Goal: Complete application form

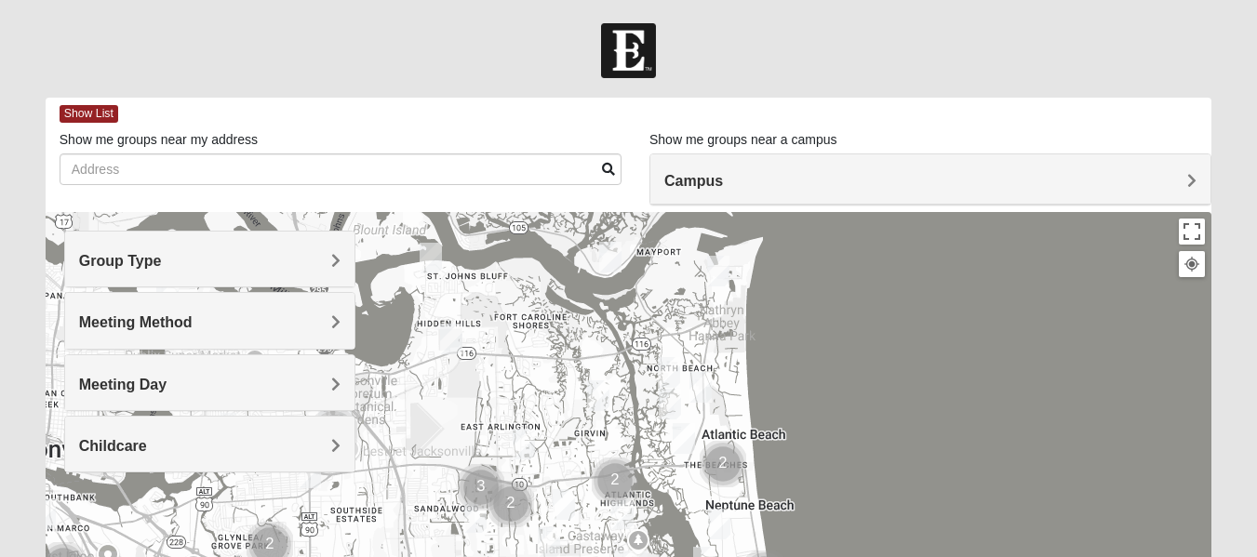
click at [162, 256] on span "Group Type" at bounding box center [120, 261] width 83 height 16
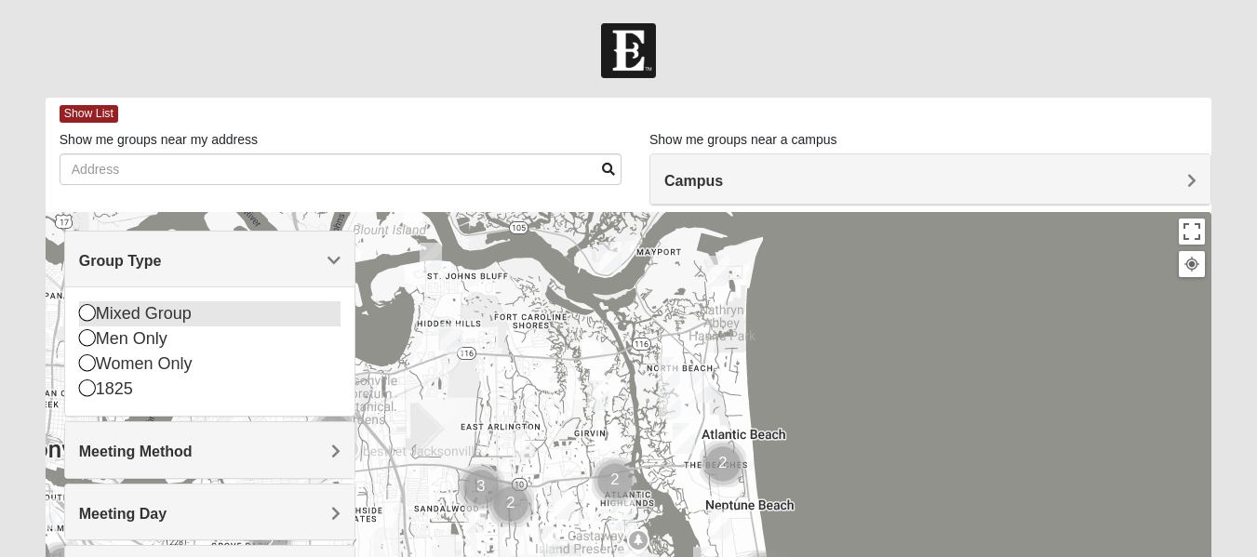
click at [84, 308] on icon at bounding box center [87, 312] width 17 height 17
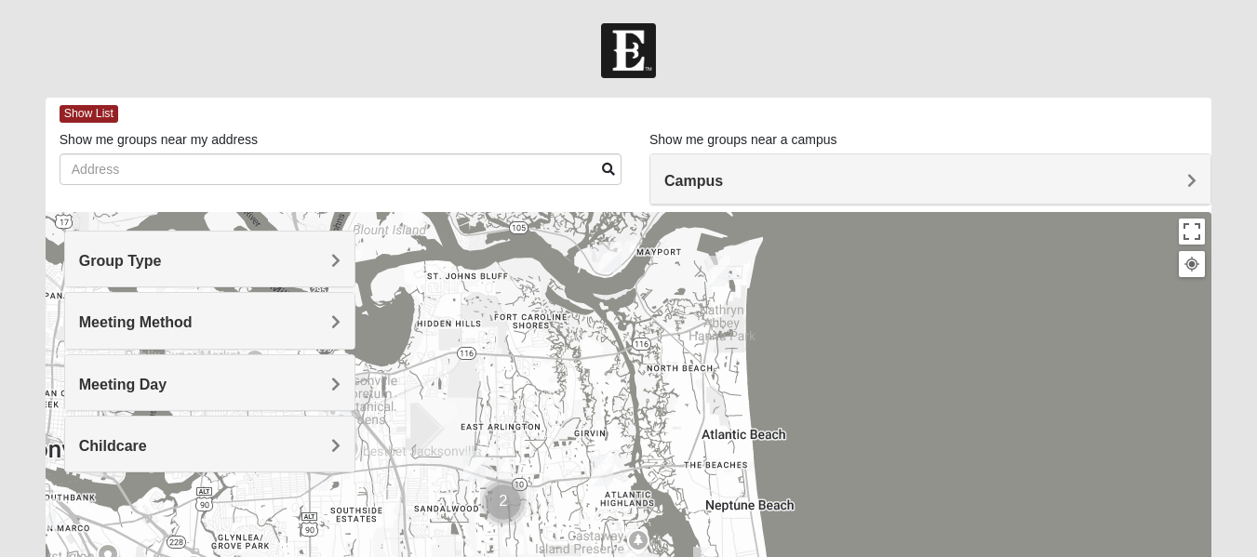
click at [193, 314] on span "Meeting Method" at bounding box center [135, 322] width 113 height 16
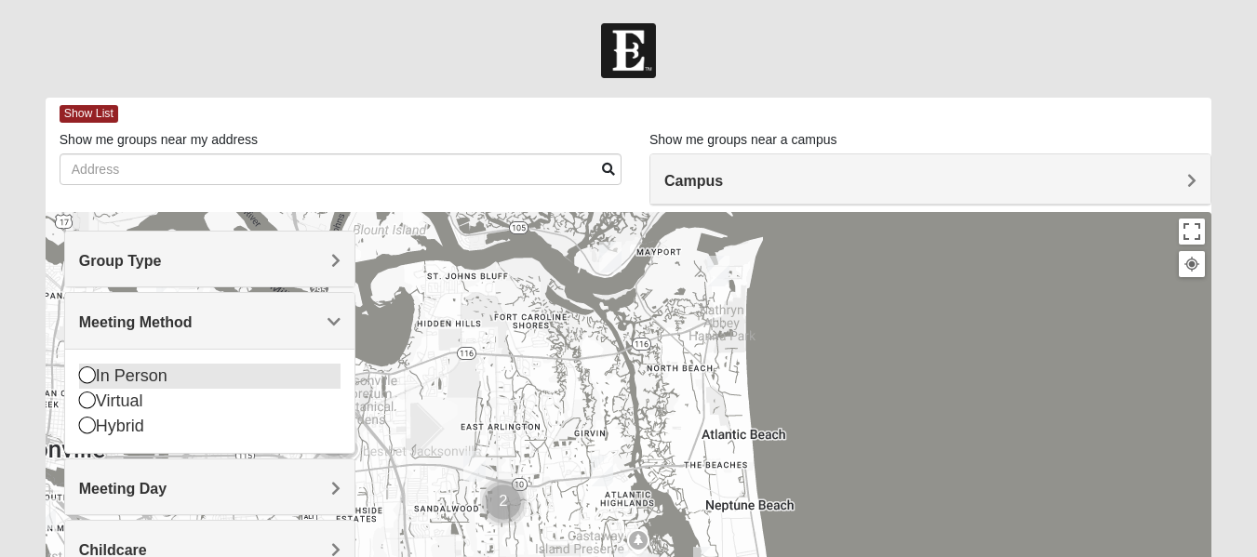
click at [87, 369] on icon at bounding box center [87, 375] width 17 height 17
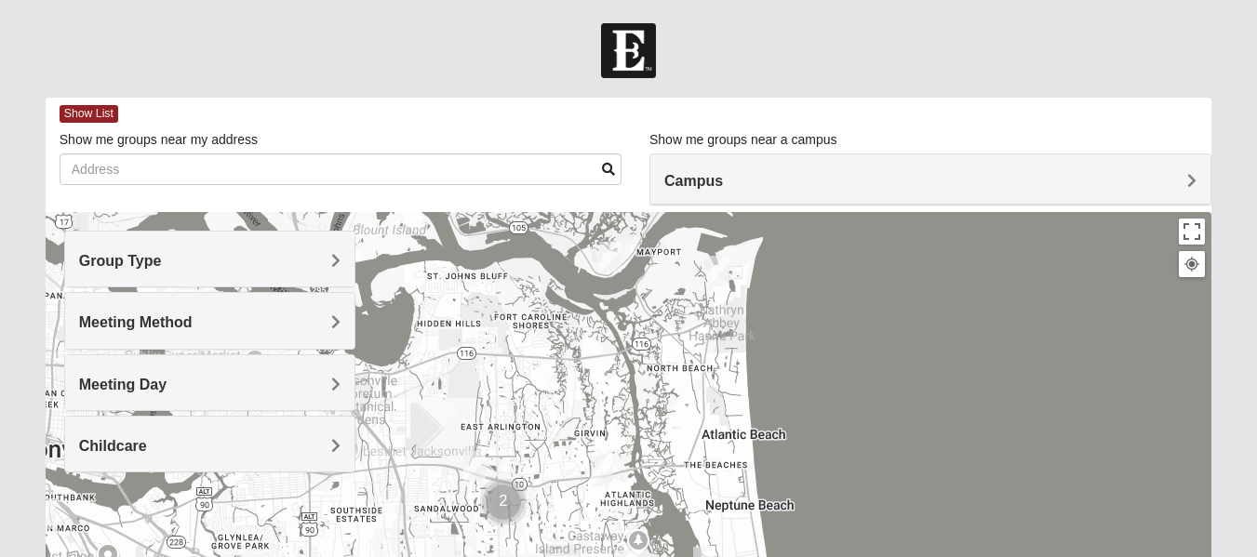
click at [167, 380] on span "Meeting Day" at bounding box center [122, 385] width 87 height 16
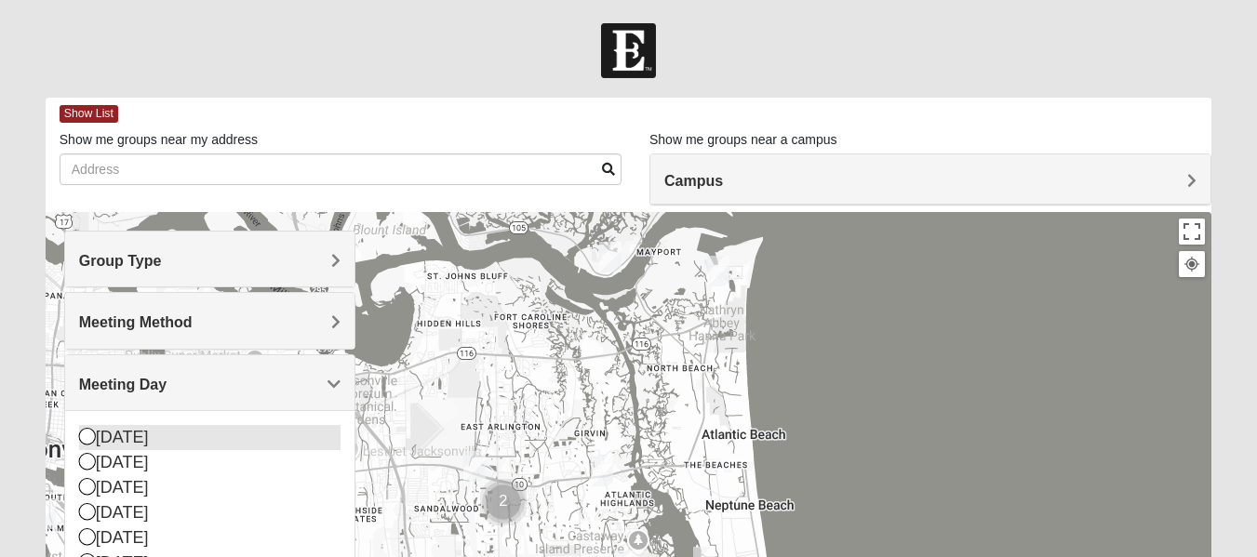
click at [80, 433] on icon at bounding box center [87, 436] width 17 height 17
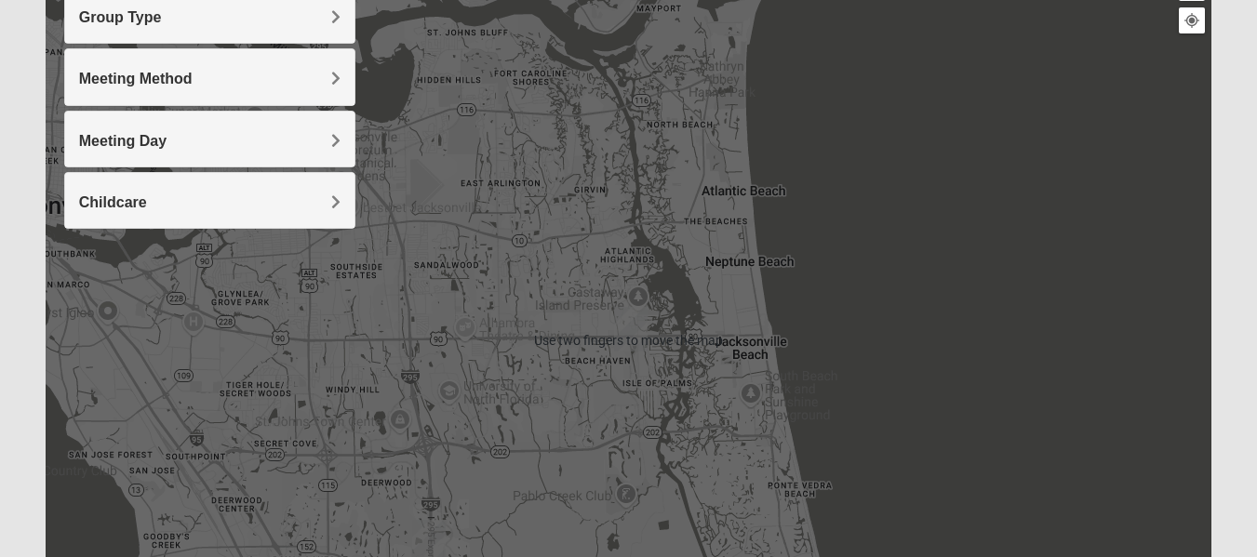
scroll to position [247, 0]
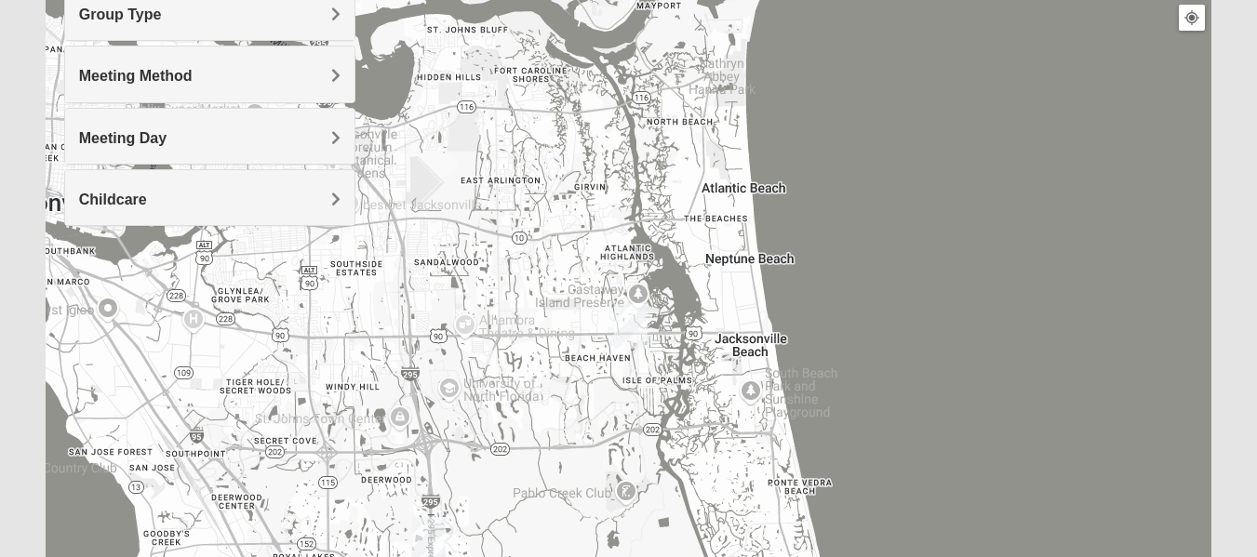
click at [329, 195] on h4 "Childcare" at bounding box center [209, 200] width 261 height 18
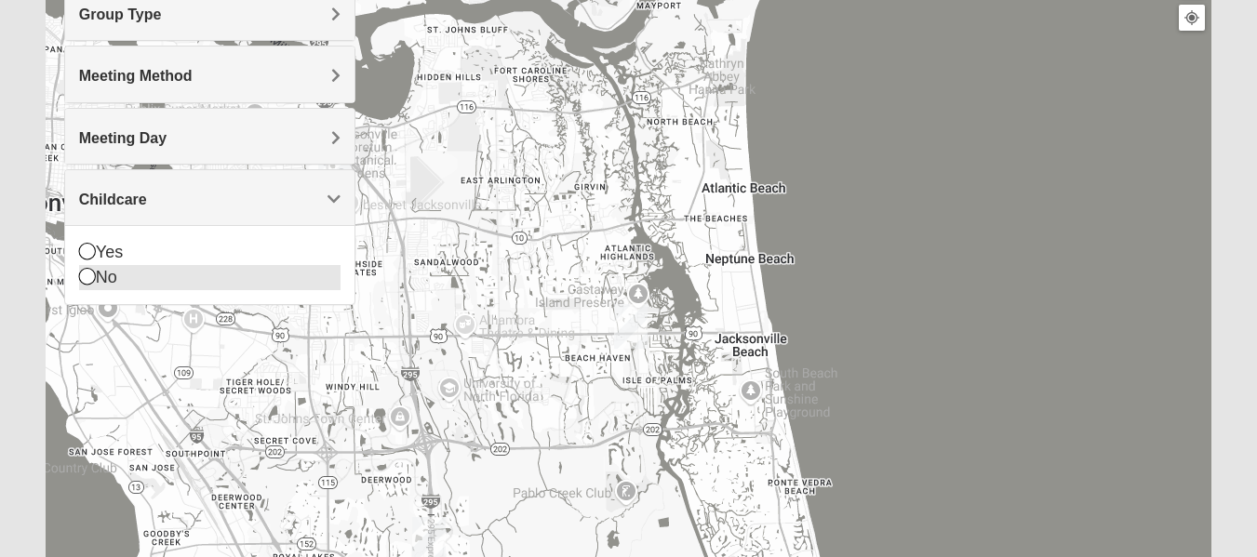
click at [86, 275] on icon at bounding box center [87, 276] width 17 height 17
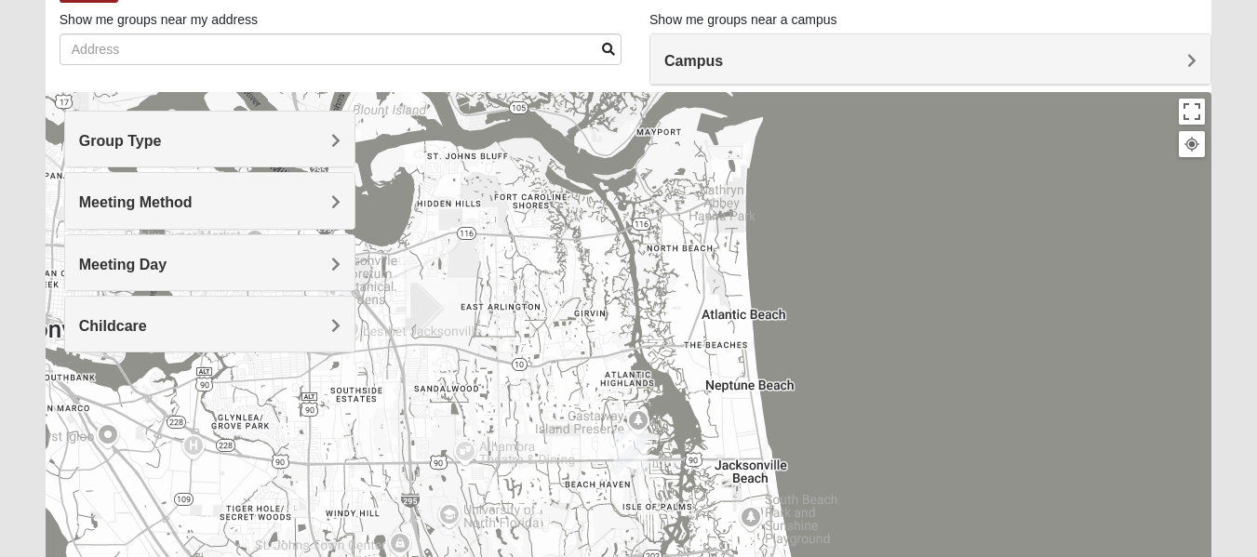
scroll to position [0, 0]
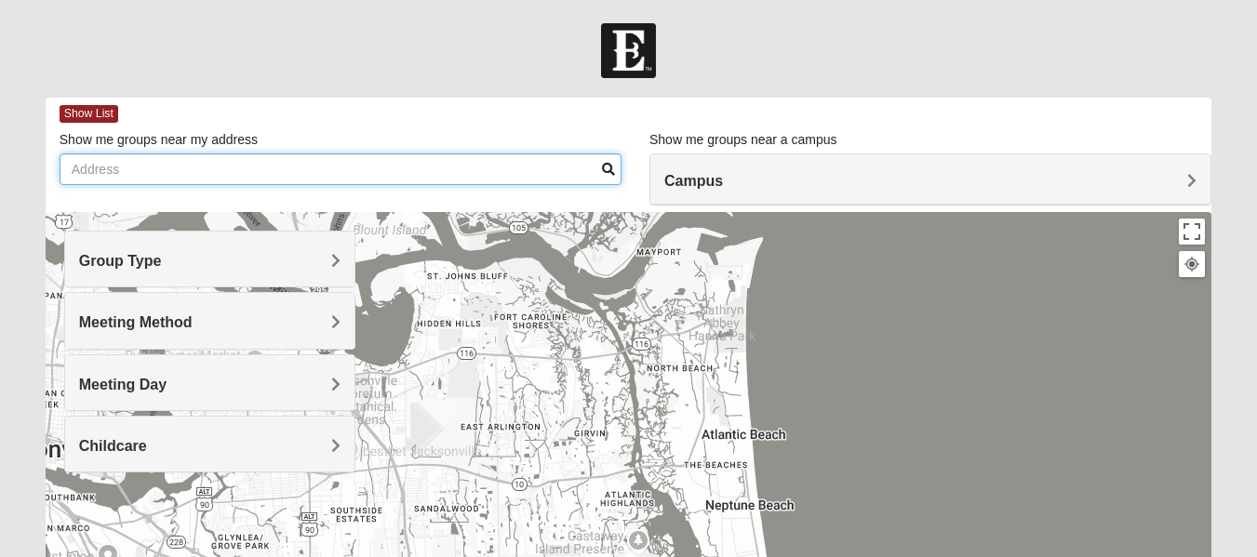
click at [85, 162] on input "Show me groups near my address" at bounding box center [341, 169] width 562 height 32
type input "[STREET_ADDRESS][PERSON_NAME][US_STATE]"
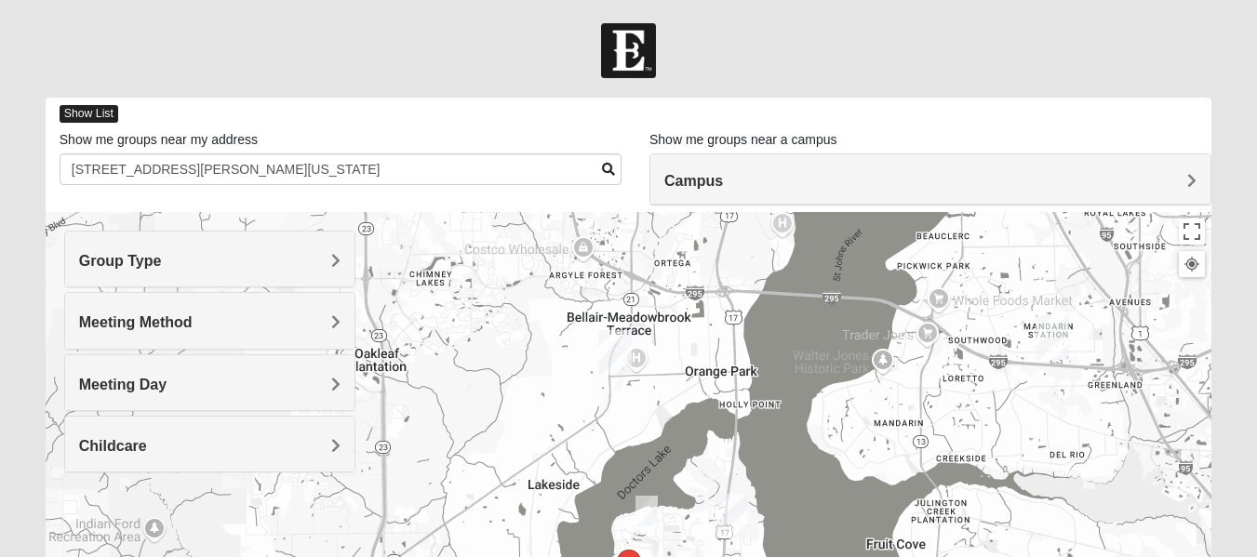
click at [91, 118] on span "Show List" at bounding box center [89, 114] width 59 height 18
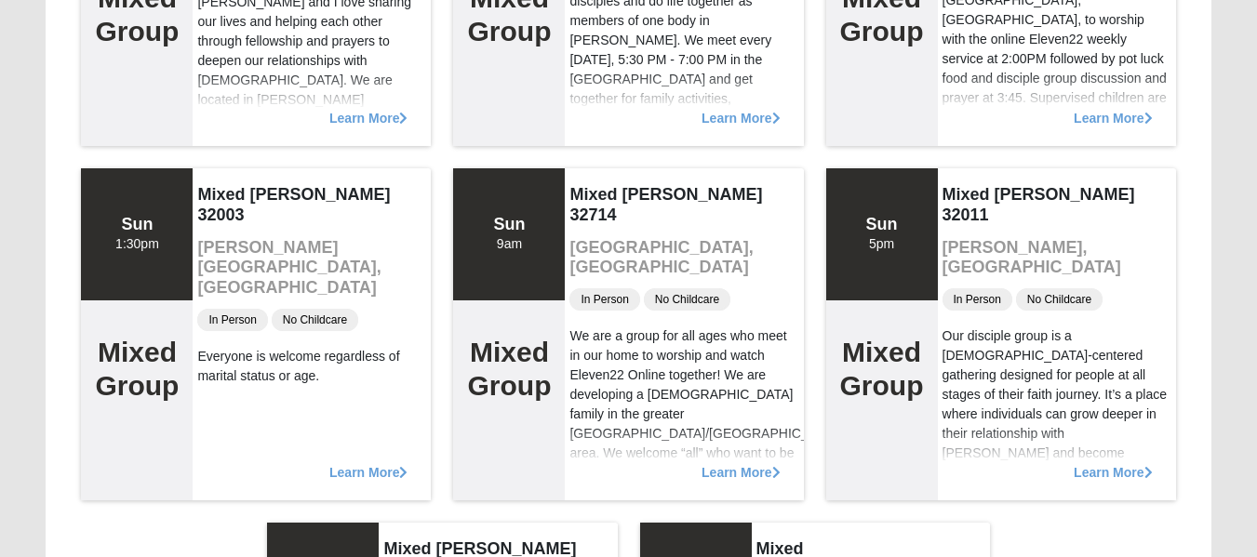
scroll to position [424, 0]
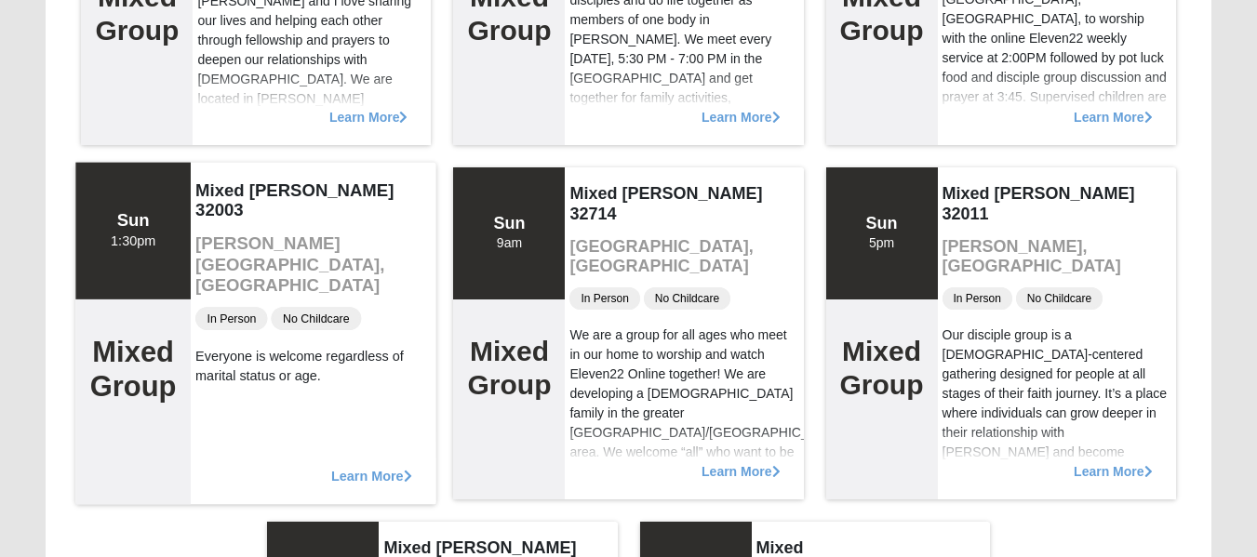
click at [367, 466] on span "Learn More" at bounding box center [371, 466] width 81 height 0
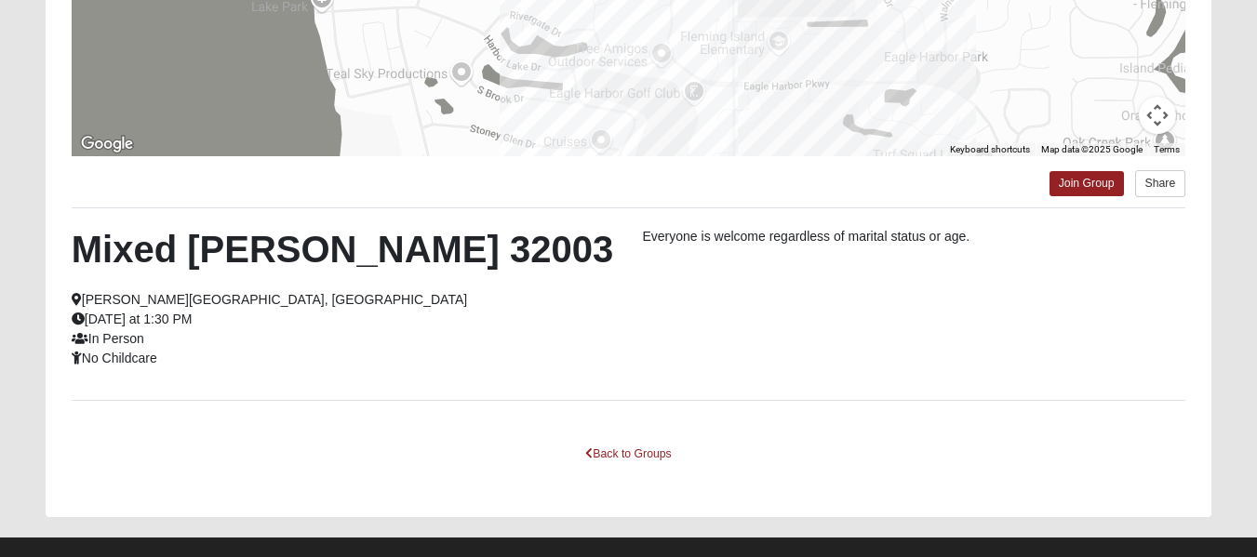
scroll to position [447, 0]
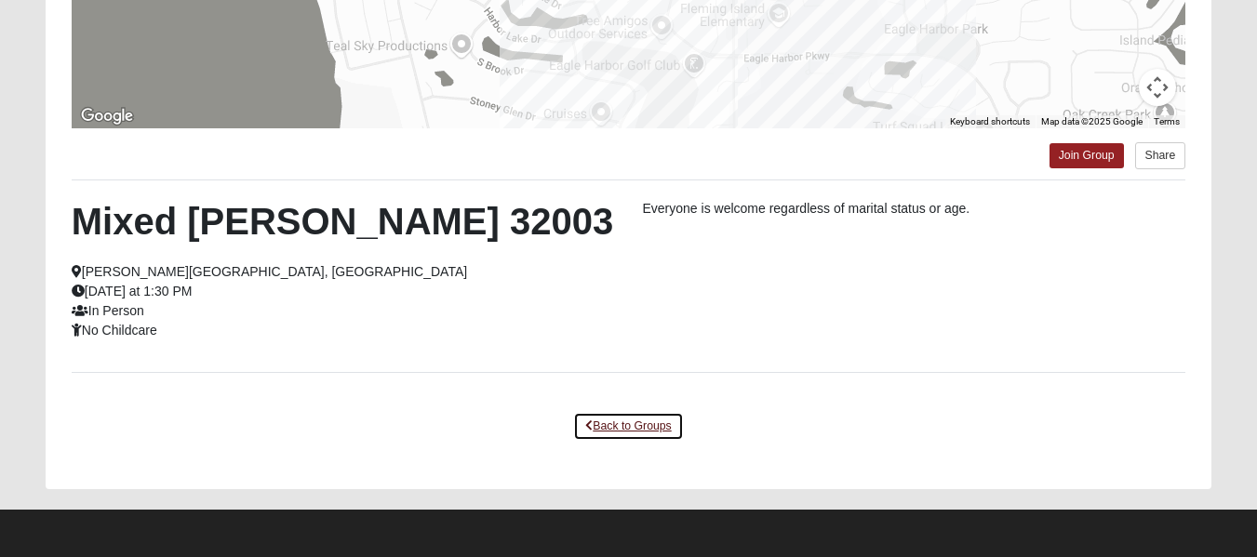
click at [633, 428] on link "Back to Groups" at bounding box center [628, 426] width 110 height 29
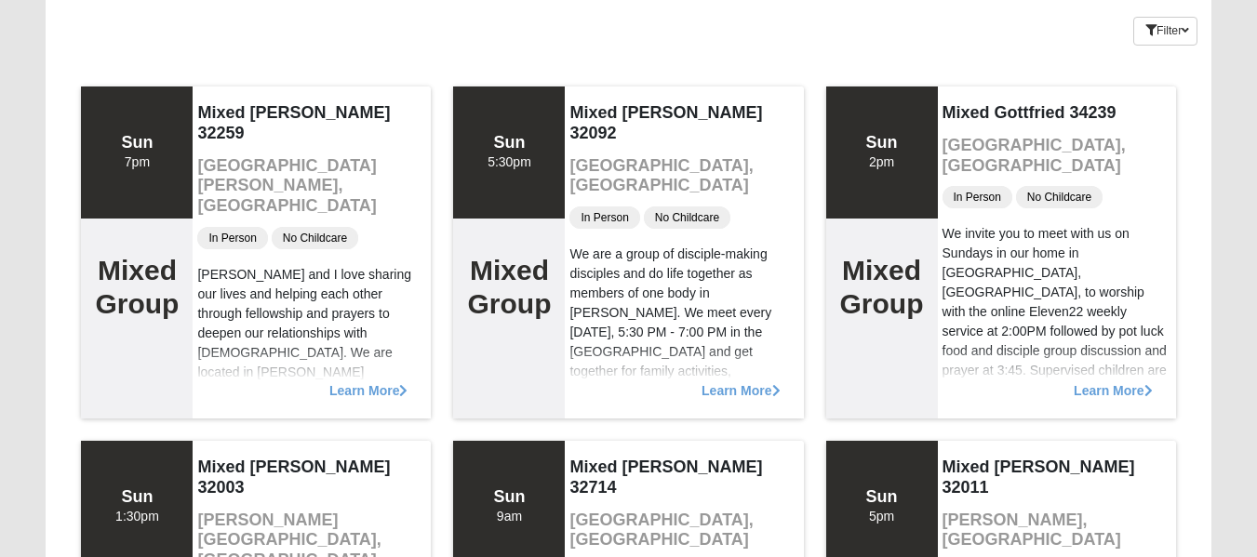
scroll to position [0, 0]
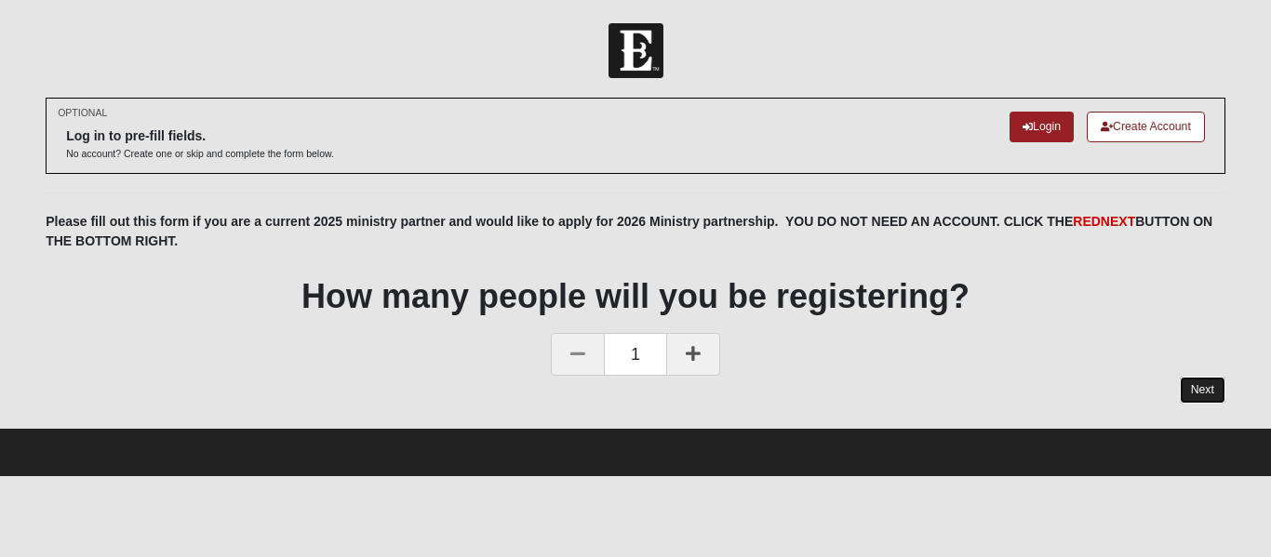
click at [1203, 391] on link "Next" at bounding box center [1203, 390] width 46 height 27
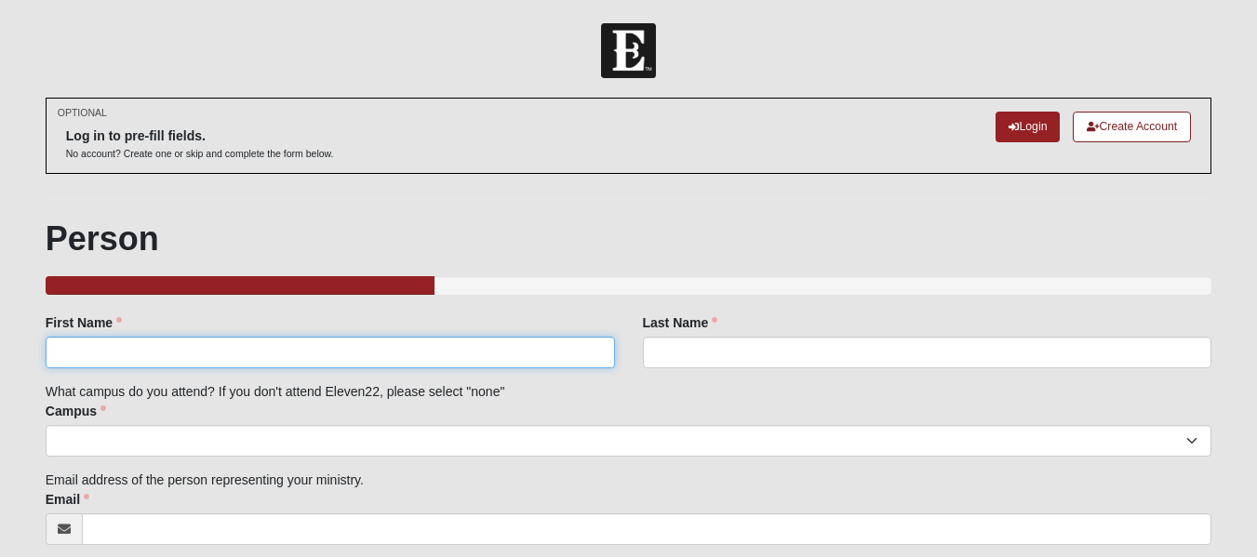
click at [91, 361] on input "First Name" at bounding box center [330, 353] width 569 height 32
type input "Lisa"
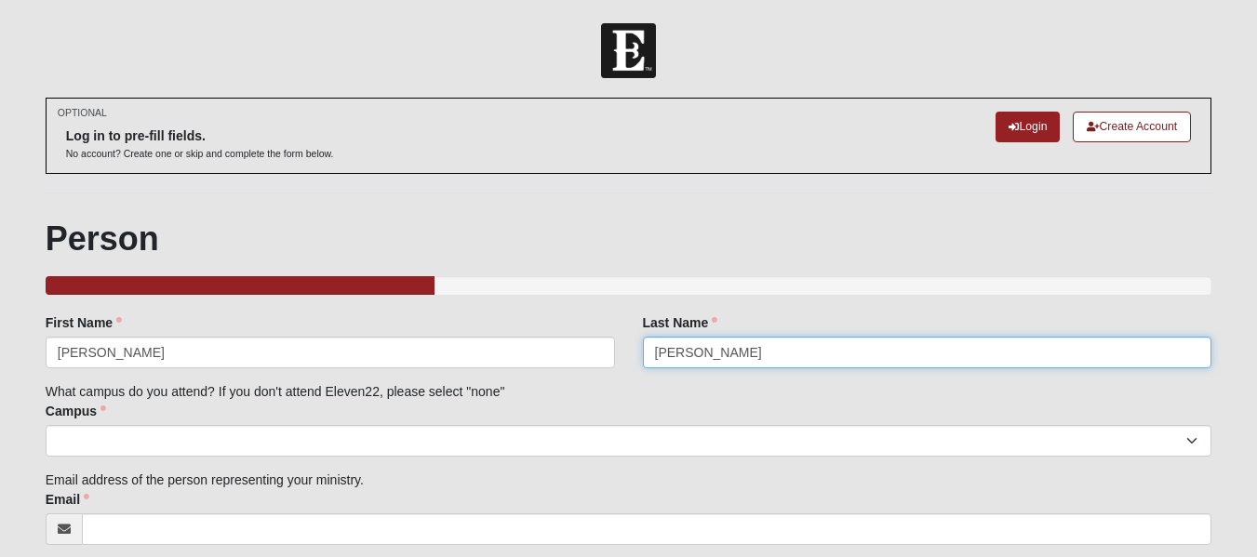
type input "Miller"
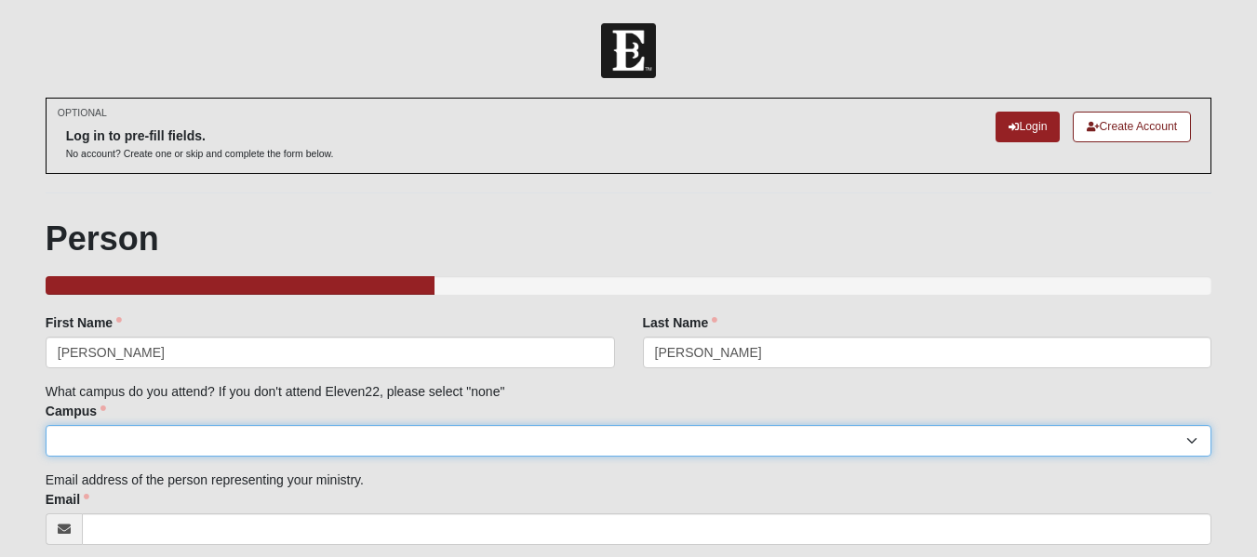
click at [74, 429] on select "Arlington Baymeadows Eleven22 Online Fleming Island Jesup Mandarin North Jax Or…" at bounding box center [629, 441] width 1166 height 32
select select "4"
click at [46, 425] on select "Arlington Baymeadows Eleven22 Online Fleming Island Jesup Mandarin North Jax Or…" at bounding box center [629, 441] width 1166 height 32
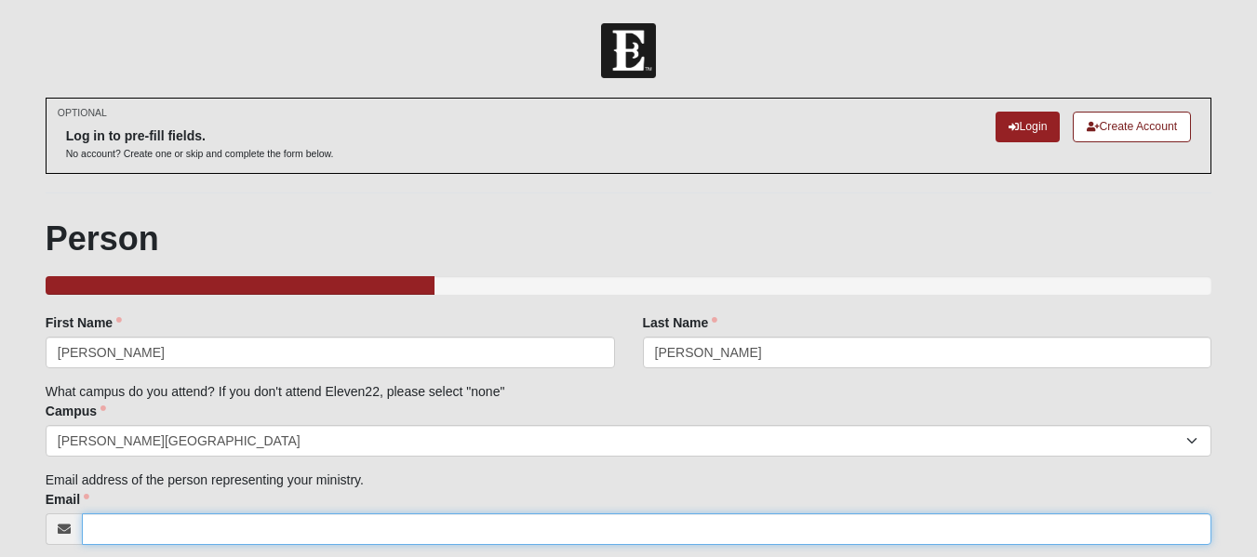
click at [110, 530] on input "Email" at bounding box center [646, 529] width 1129 height 32
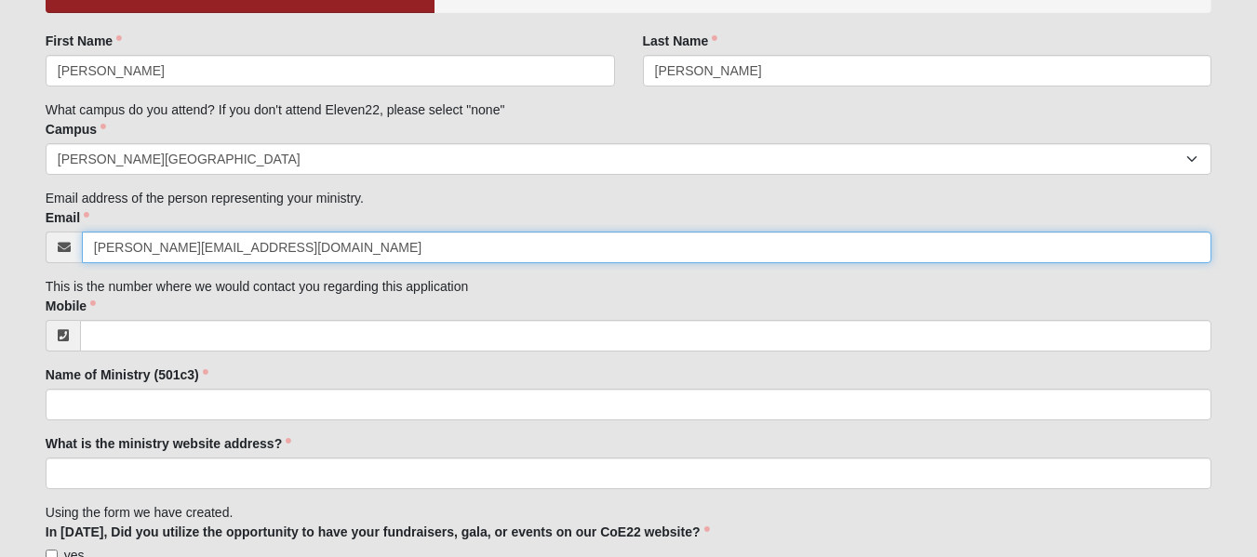
scroll to position [287, 0]
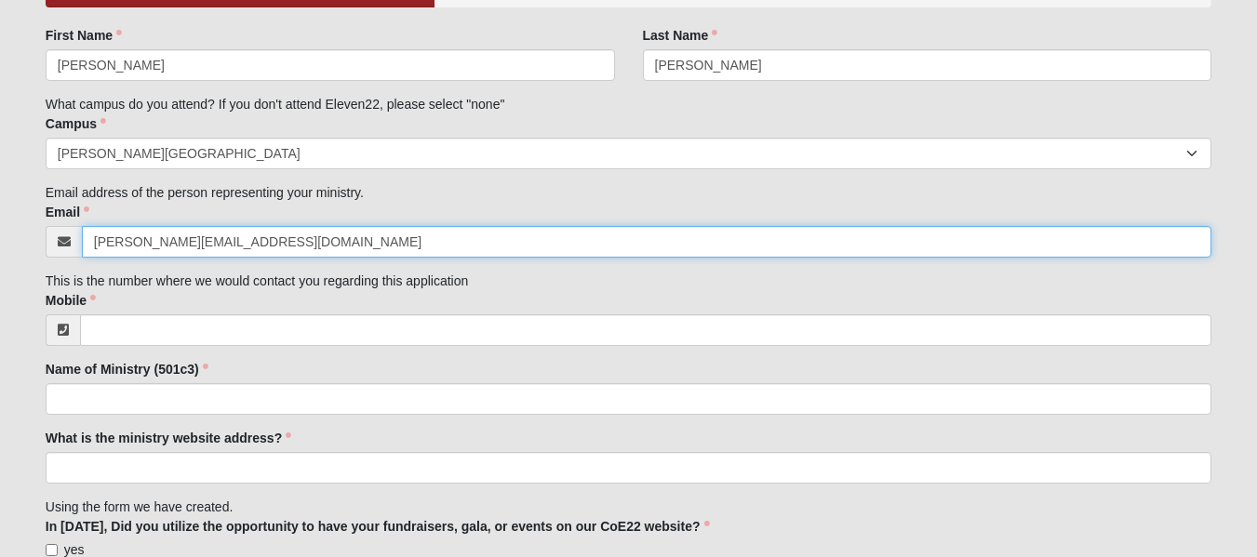
type input "lisa@thenestwomenscenter.org"
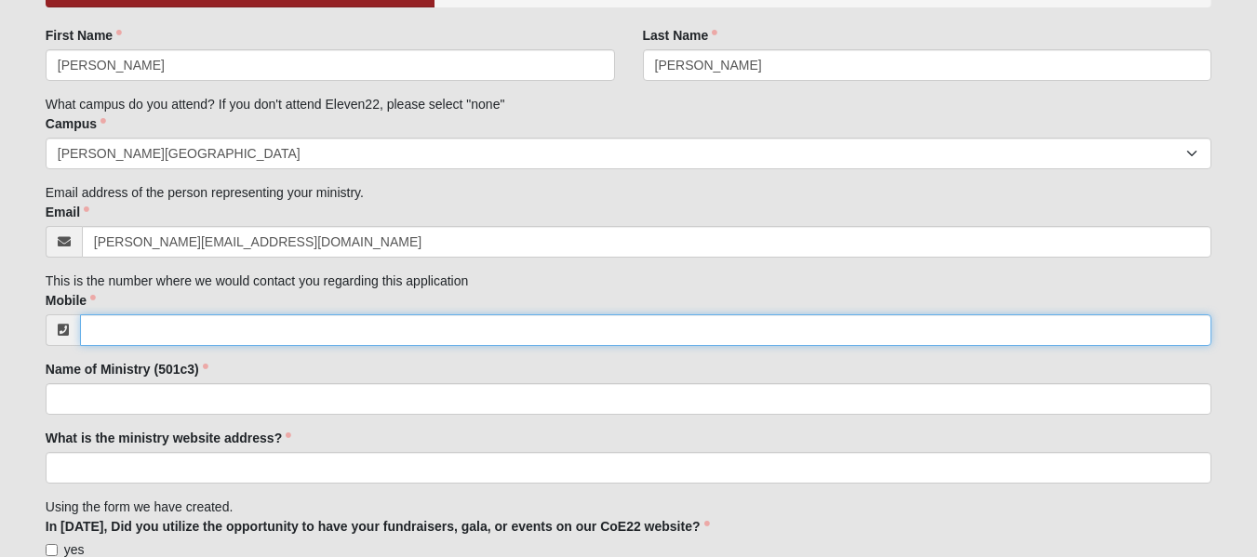
click at [159, 329] on input "Mobile" at bounding box center [645, 330] width 1131 height 32
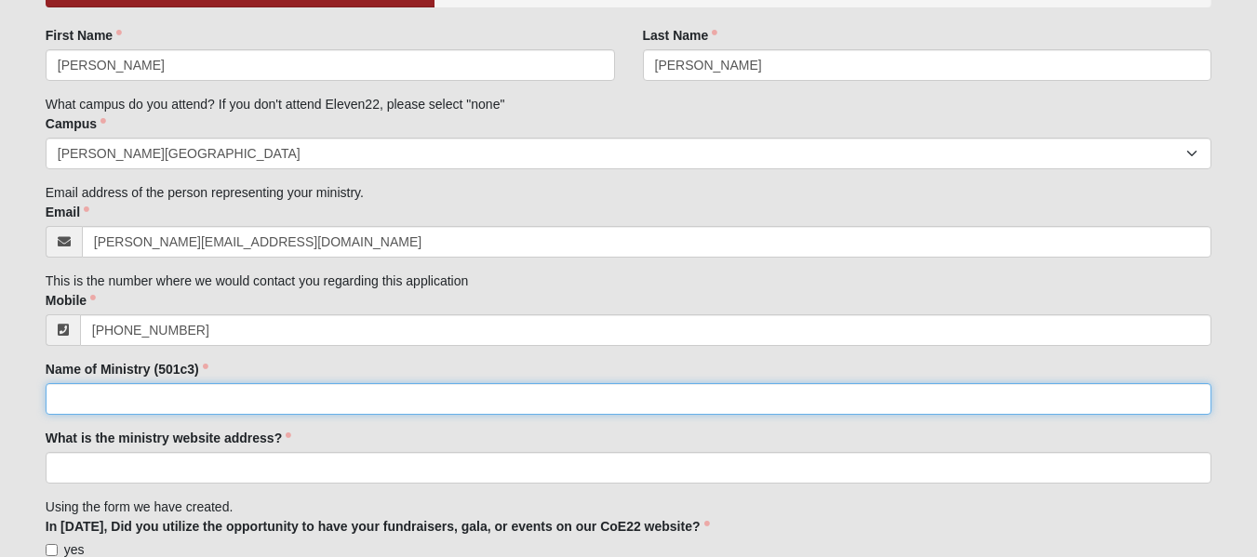
type input "(239) 293-6624"
click at [79, 399] on input "Name of Ministry (501c3)" at bounding box center [629, 399] width 1166 height 32
type input "The Nest, A Women's Center, Inc."
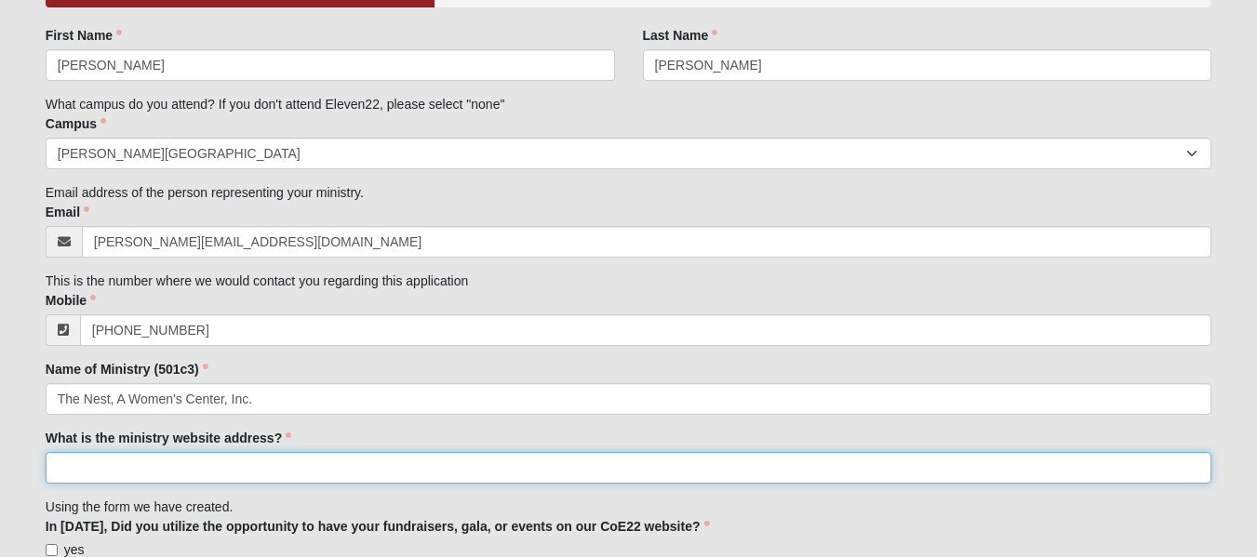
click at [84, 465] on input "What is the ministry website address?" at bounding box center [629, 468] width 1166 height 32
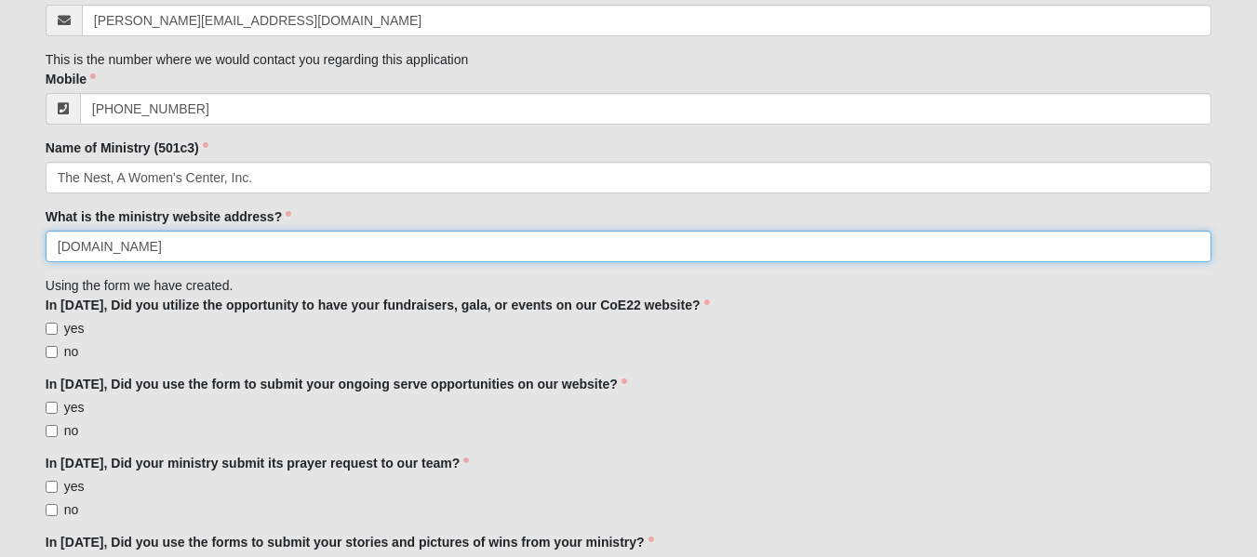
scroll to position [512, 0]
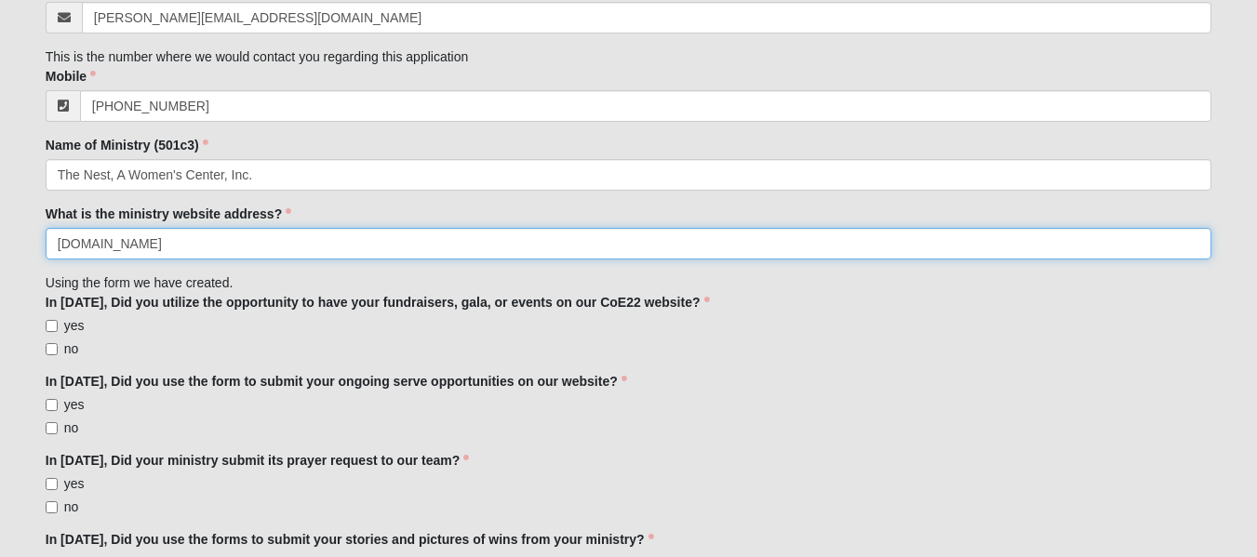
type input "thenestjax.com"
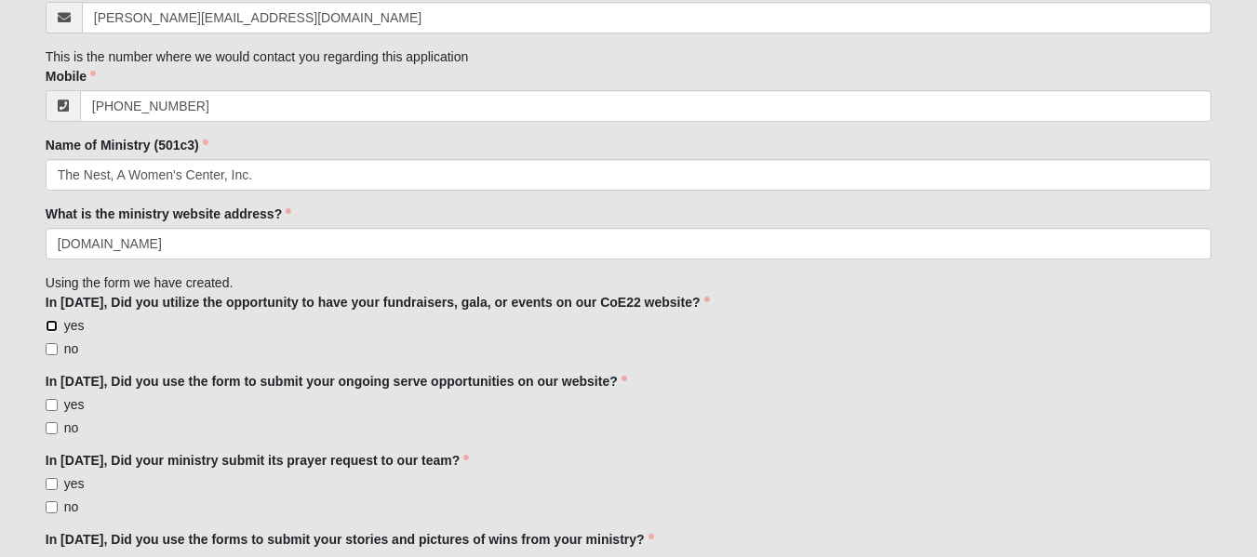
click at [47, 328] on input "yes" at bounding box center [52, 326] width 12 height 12
checkbox input "true"
click at [48, 399] on input "yes" at bounding box center [52, 405] width 12 height 12
checkbox input "true"
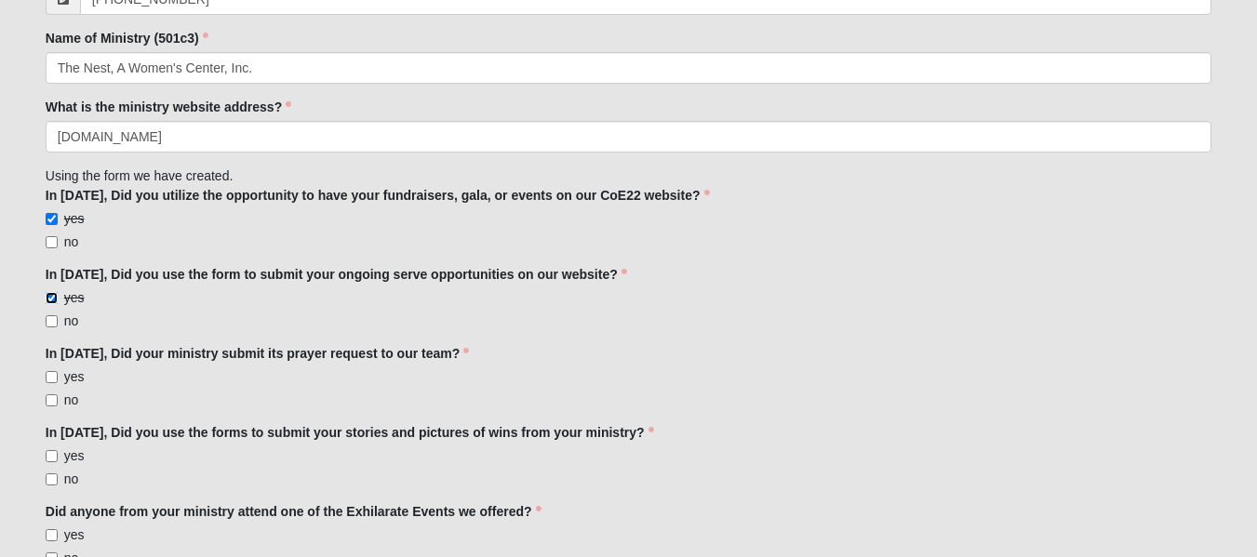
scroll to position [620, 0]
click at [54, 372] on input "yes" at bounding box center [52, 375] width 12 height 12
checkbox input "true"
click at [48, 476] on input "no" at bounding box center [52, 478] width 12 height 12
checkbox input "true"
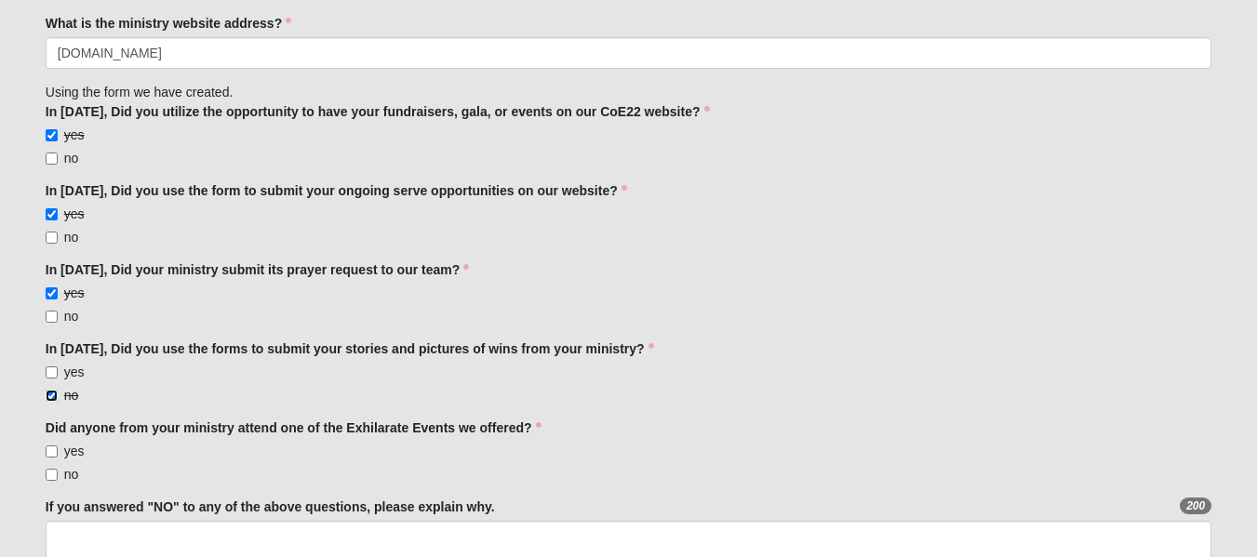
scroll to position [705, 0]
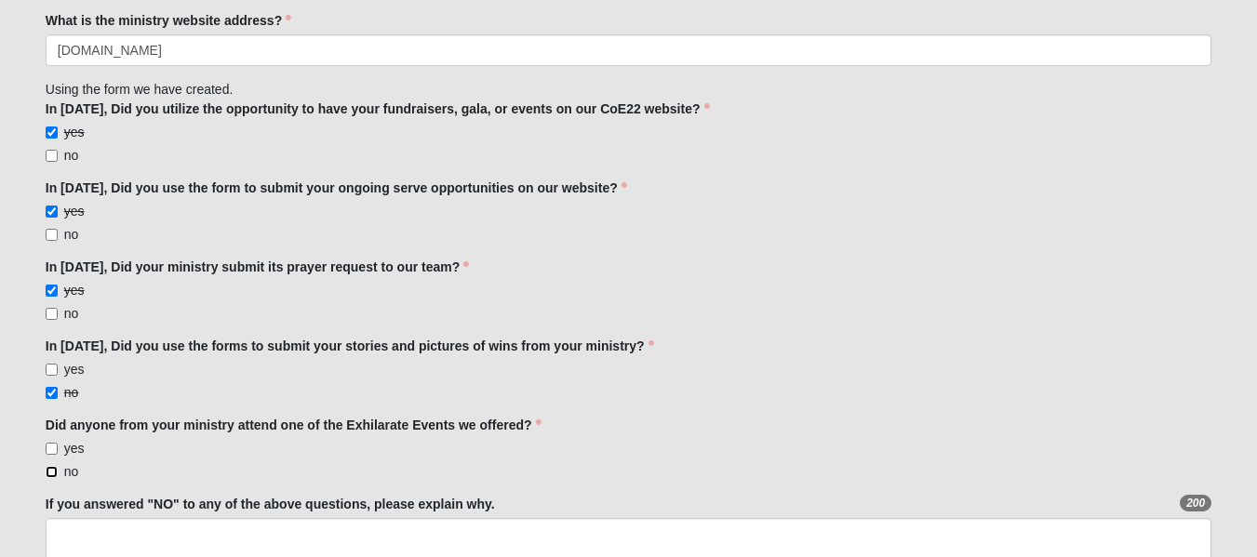
click at [48, 476] on input "no" at bounding box center [52, 472] width 12 height 12
checkbox input "true"
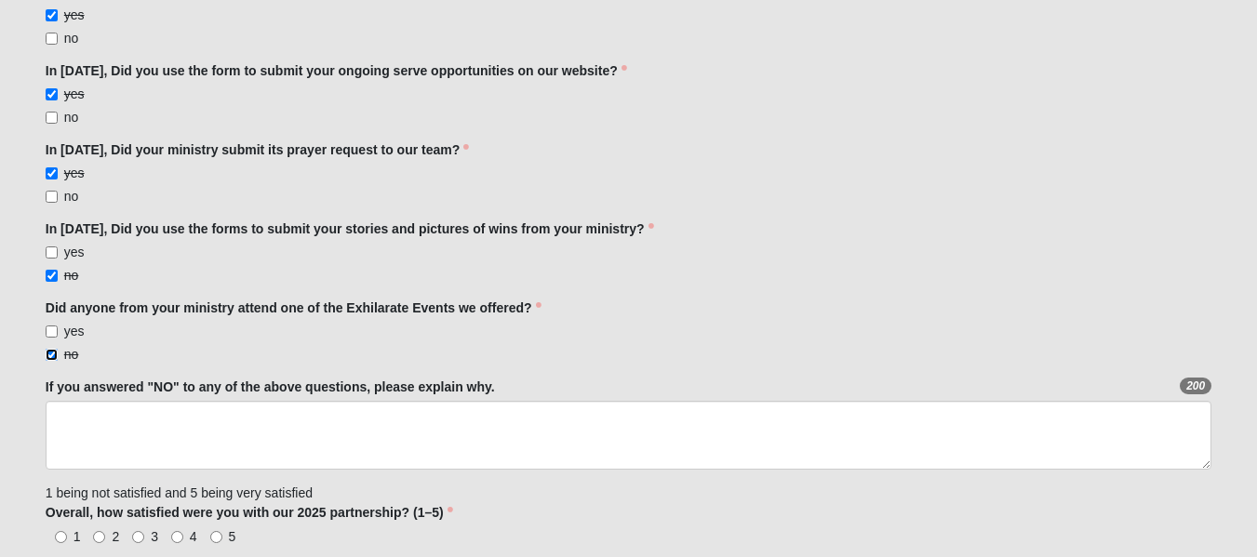
scroll to position [833, 0]
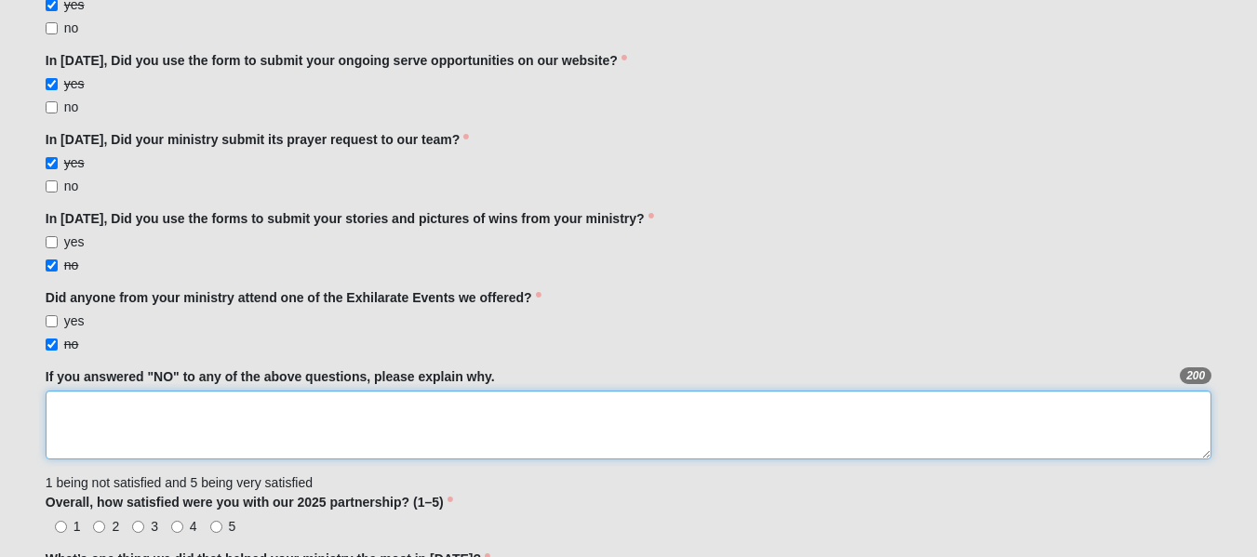
click at [69, 399] on textarea "If you answered "NO" to any of the above questions, please explain why." at bounding box center [629, 425] width 1166 height 69
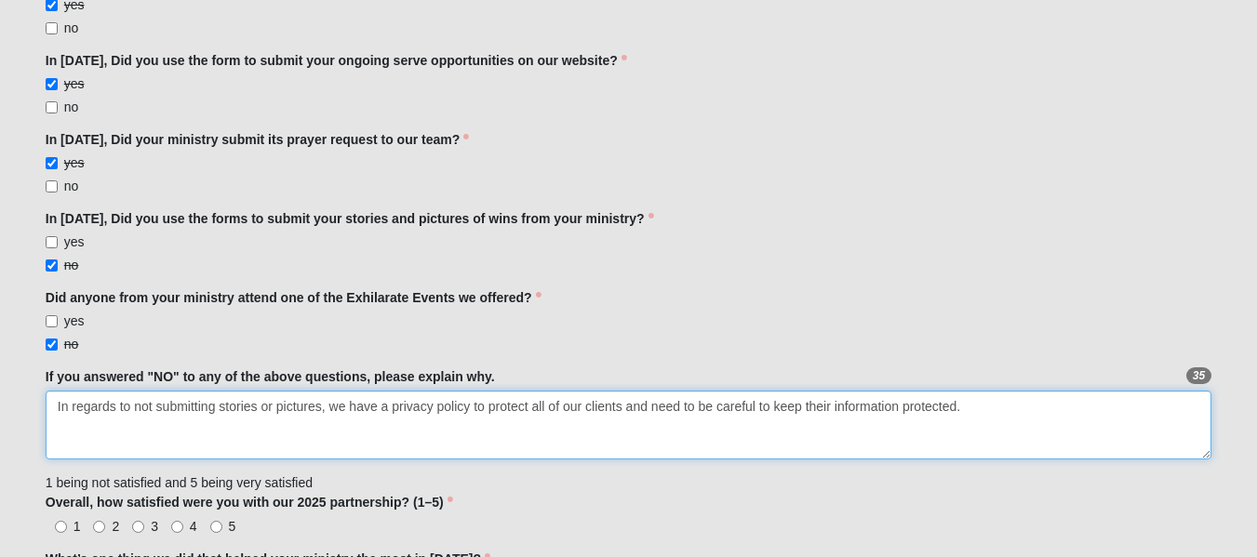
click at [469, 406] on textarea "In regards to not submitting stories or pictures, we have a privacy policy to p…" at bounding box center [629, 425] width 1166 height 69
click at [1020, 405] on textarea "In regards to not submitting stories or pictures, we have a privacy policy in p…" at bounding box center [629, 425] width 1166 height 69
click at [326, 407] on textarea "In regards to not submitting stories or pictures, we have a privacy policy in p…" at bounding box center [629, 425] width 1166 height 69
click at [93, 428] on textarea "We have a privacy policy in place to protect all of our clients and need to be …" at bounding box center [629, 425] width 1166 height 69
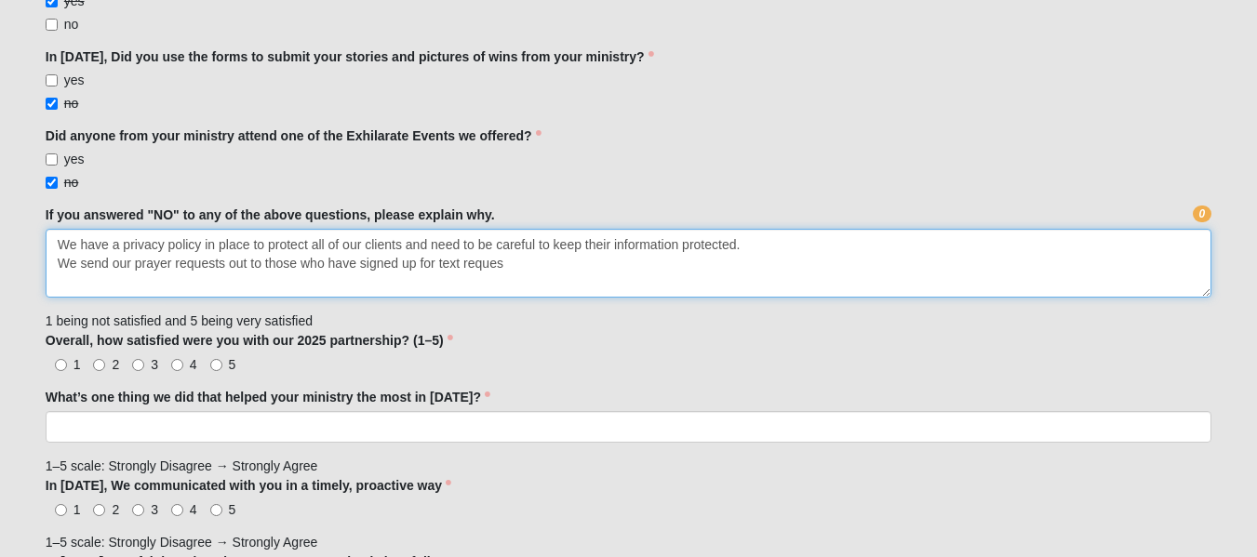
scroll to position [1001, 0]
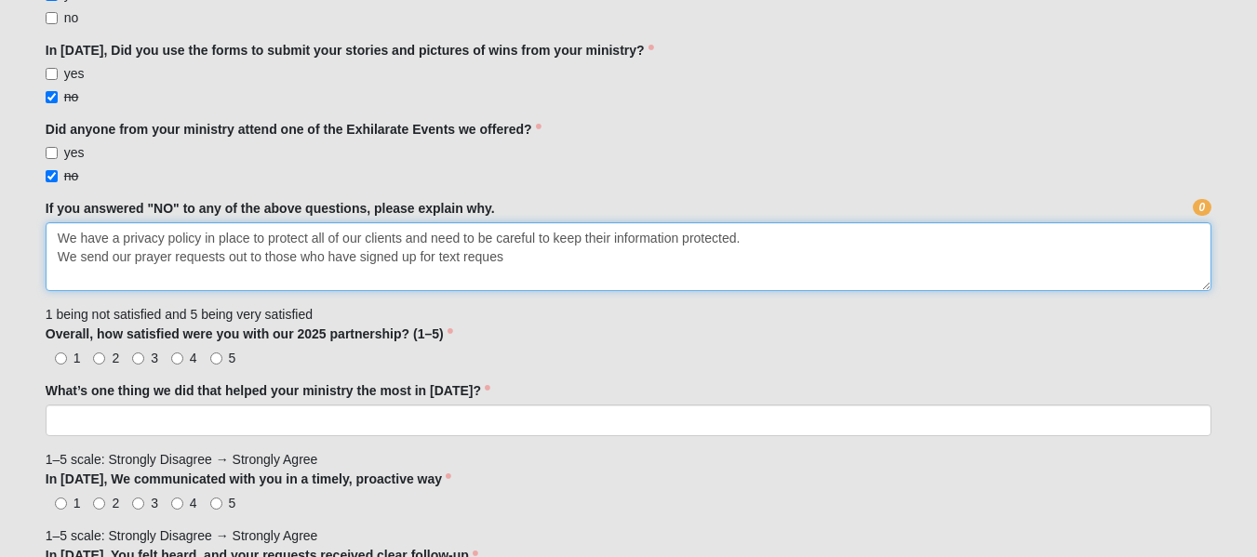
type textarea "We have a privacy policy in place to protect all of our clients and need to be …"
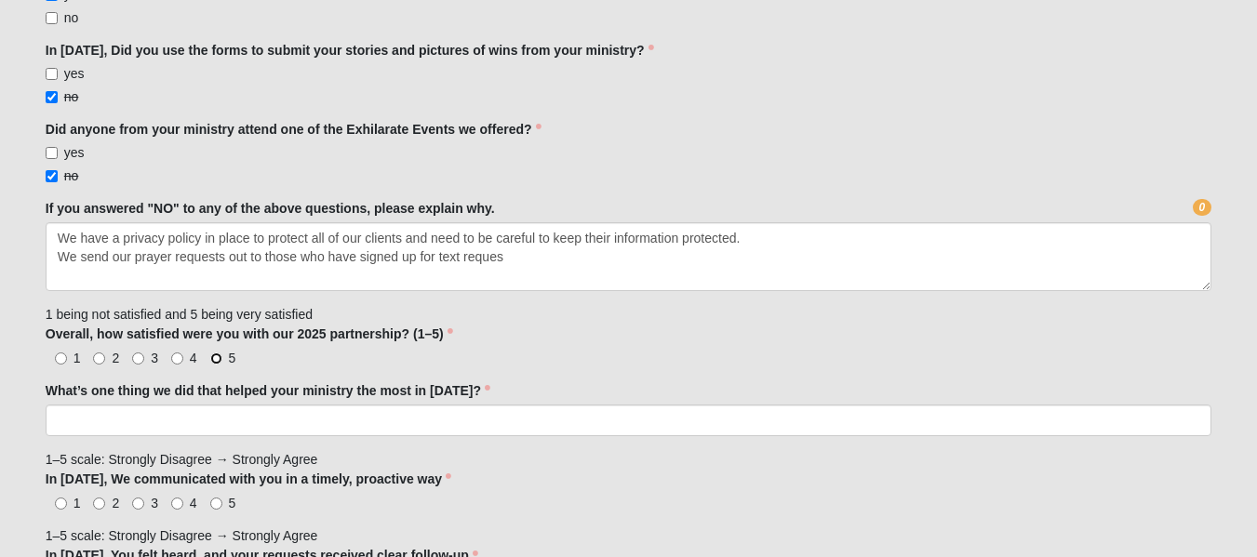
click at [216, 359] on input "5" at bounding box center [216, 359] width 12 height 12
radio input "true"
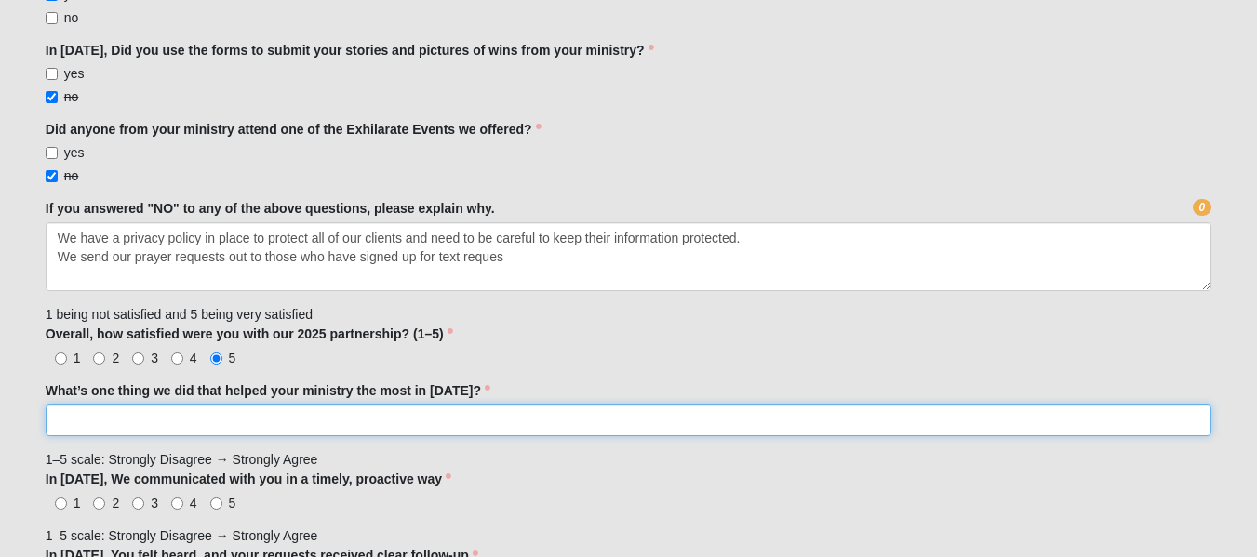
click at [140, 413] on input "What’s one thing we did that helped your ministry the most in 2025?" at bounding box center [629, 421] width 1166 height 32
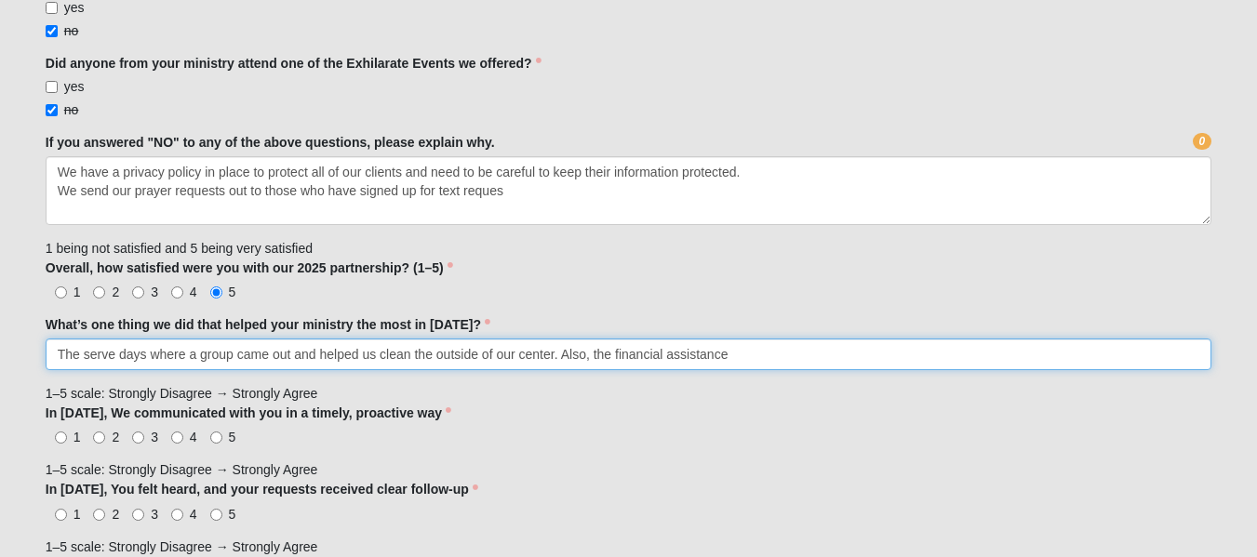
scroll to position [1087, 0]
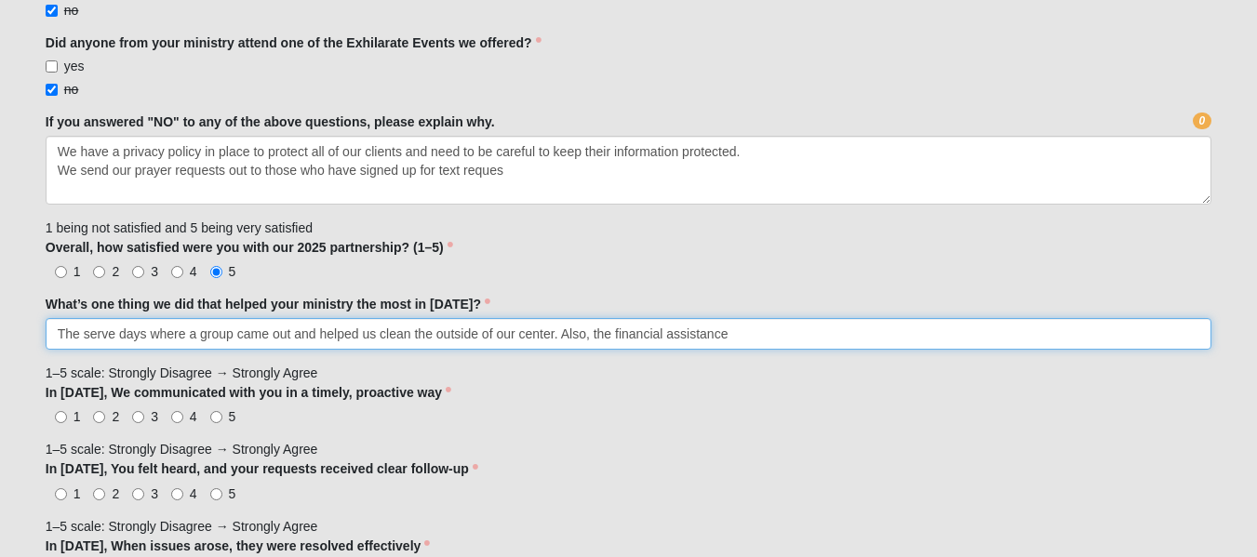
type input "The serve days where a group came out and helped us clean the outside of our ce…"
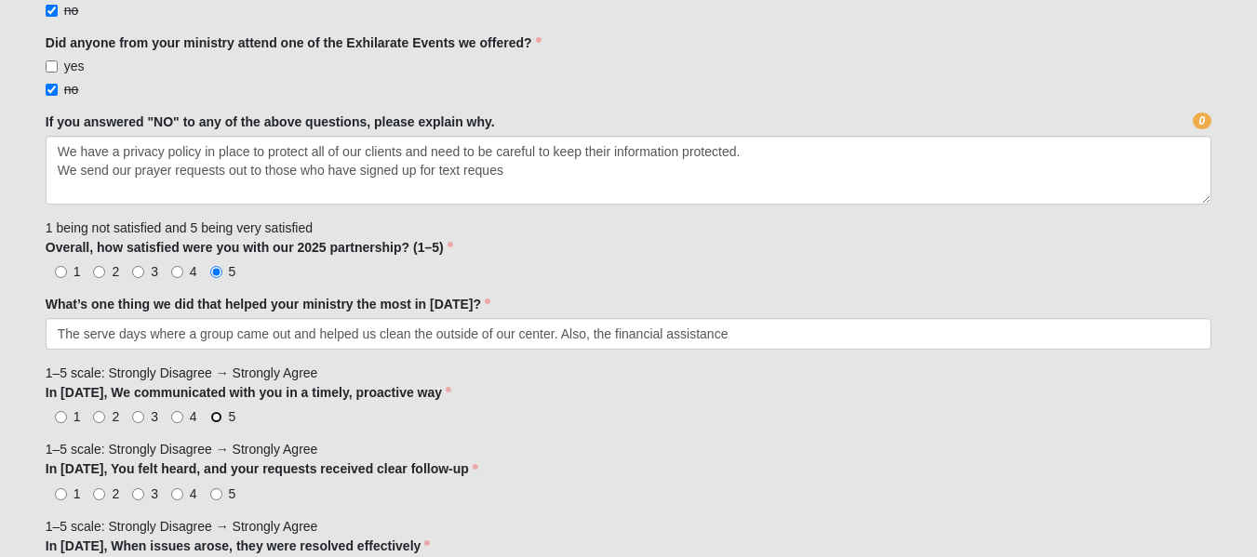
click at [218, 418] on input "5" at bounding box center [216, 417] width 12 height 12
radio input "true"
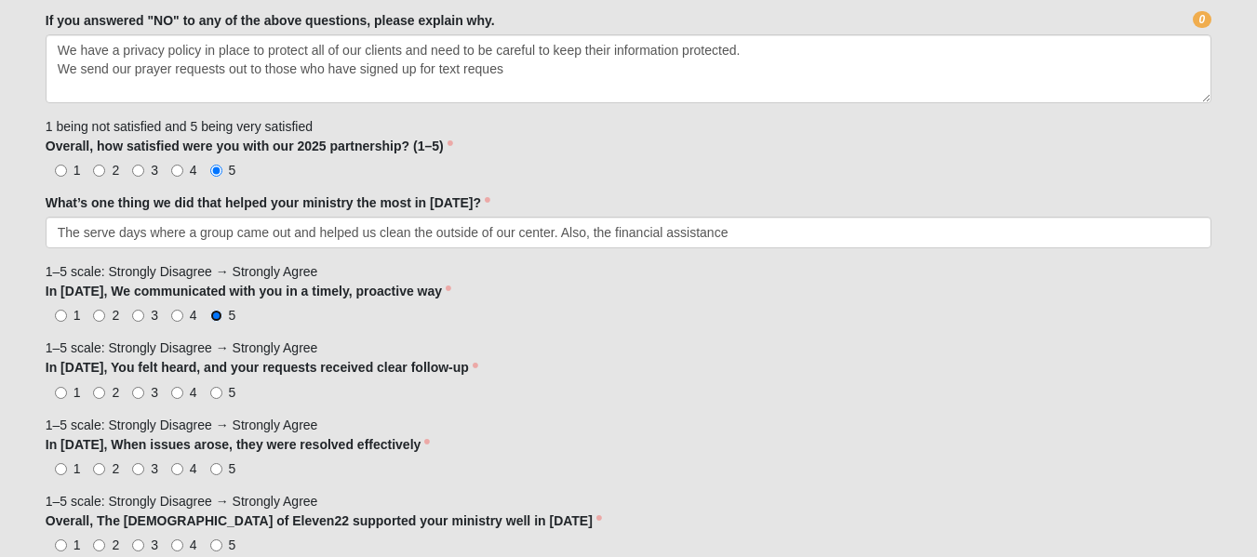
scroll to position [1190, 0]
click at [221, 388] on input "5" at bounding box center [216, 392] width 12 height 12
radio input "true"
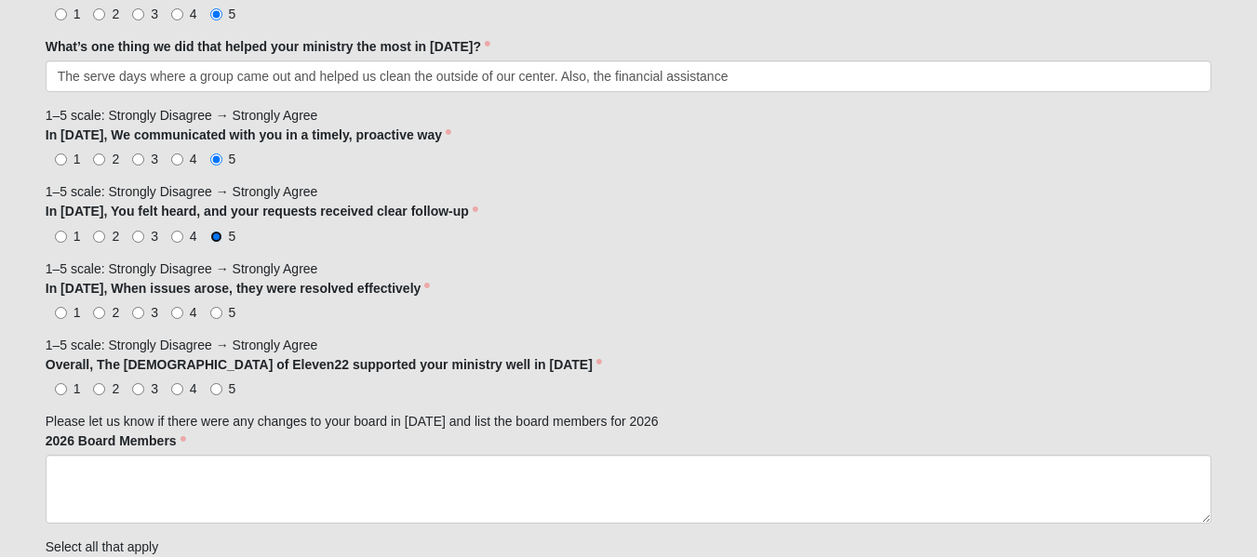
scroll to position [1367, 0]
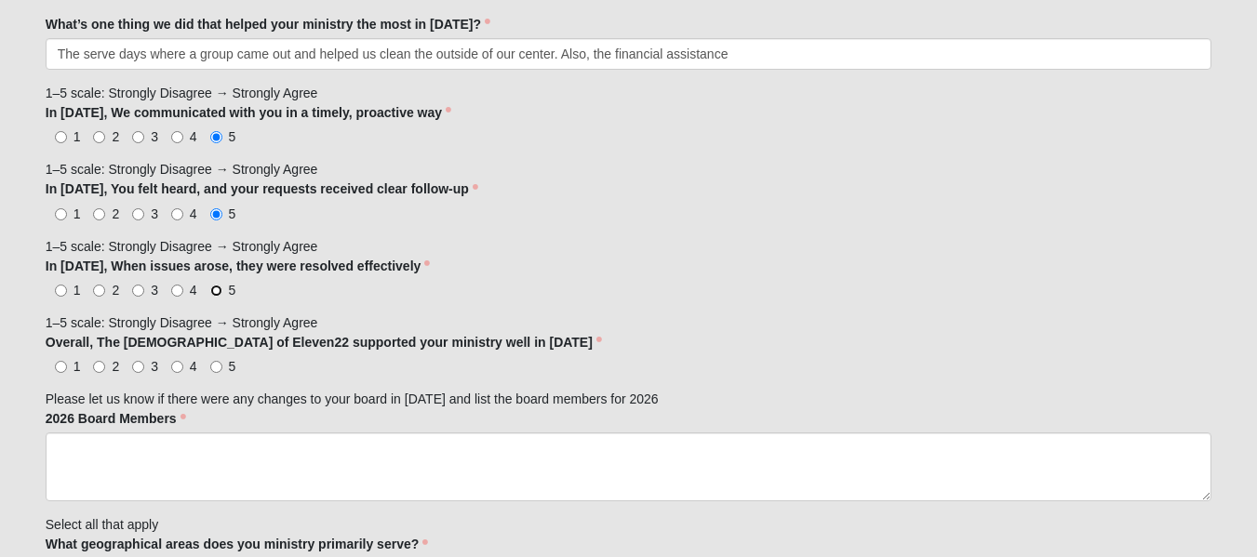
click at [213, 288] on input "5" at bounding box center [216, 291] width 12 height 12
radio input "true"
click at [221, 365] on input "5" at bounding box center [216, 367] width 12 height 12
radio input "true"
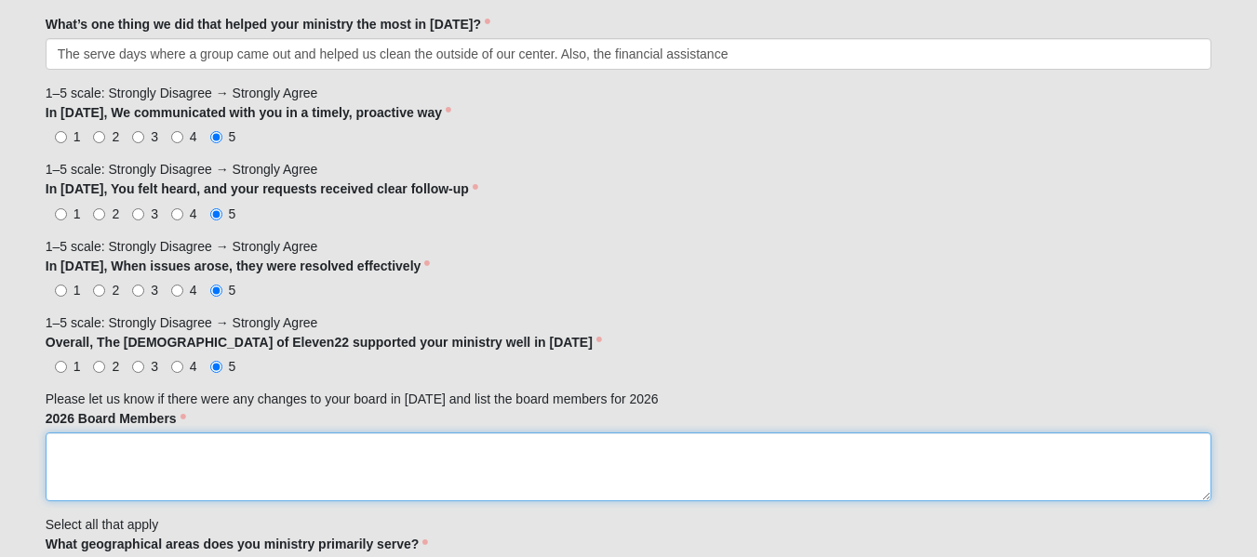
click at [103, 449] on textarea "2026 Board Members" at bounding box center [629, 467] width 1166 height 69
type textarea "We have added a board member, Mr. Donny Melton to the Board of Dric"
